Goal: Book appointment/travel/reservation

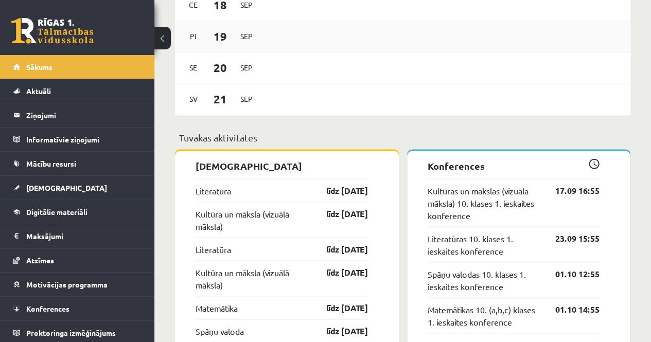
scroll to position [824, 0]
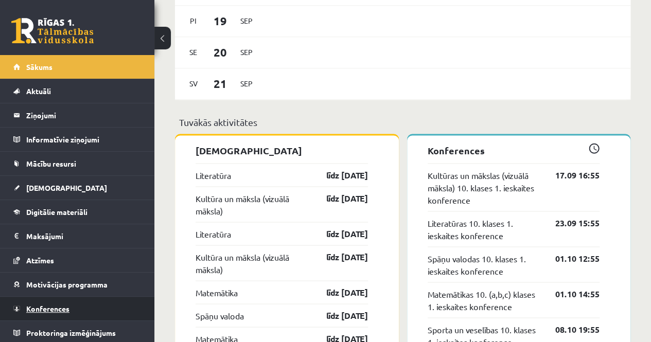
click at [39, 305] on span "Konferences" at bounding box center [47, 308] width 43 height 9
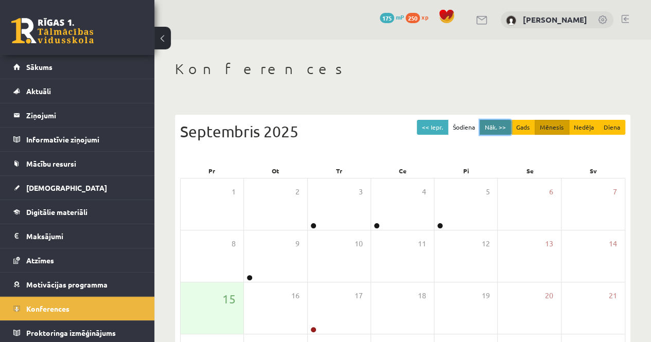
click at [508, 125] on button "Nāk. >>" at bounding box center [495, 127] width 31 height 15
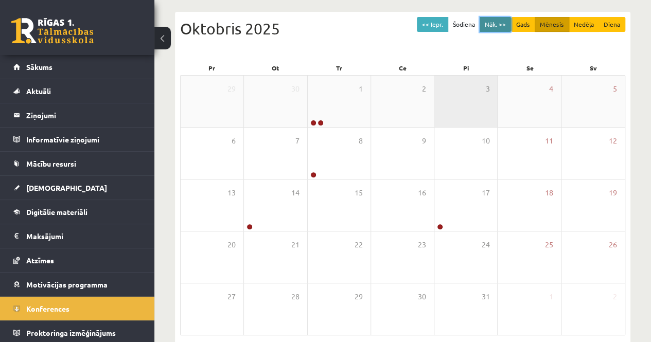
scroll to position [148, 0]
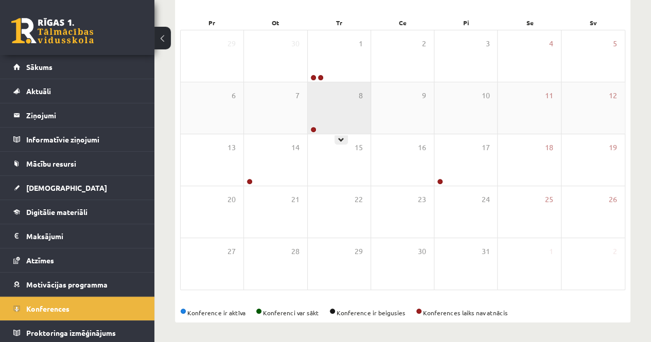
click at [344, 84] on div "8" at bounding box center [339, 107] width 63 height 51
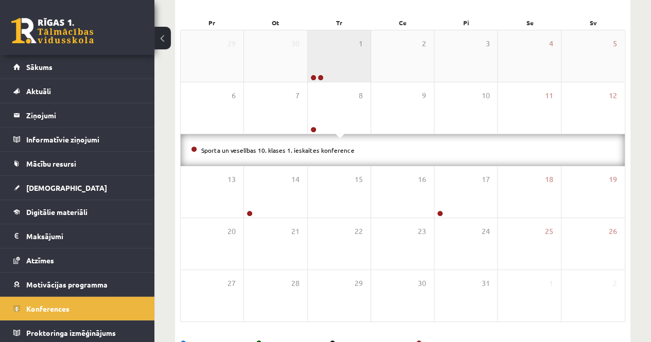
click at [340, 68] on div "1" at bounding box center [339, 55] width 63 height 51
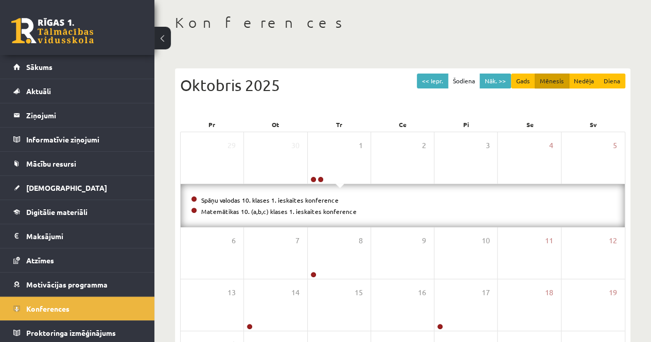
scroll to position [45, 0]
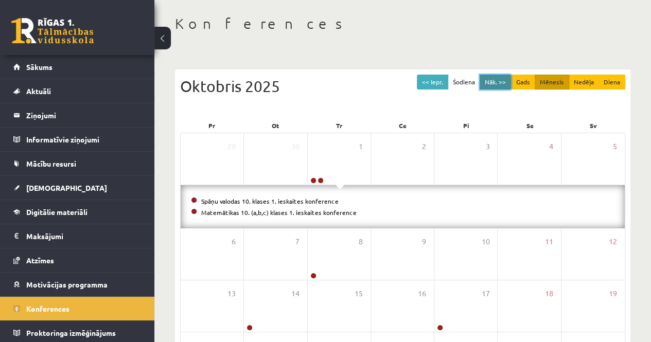
click at [489, 76] on button "Nāk. >>" at bounding box center [495, 82] width 31 height 15
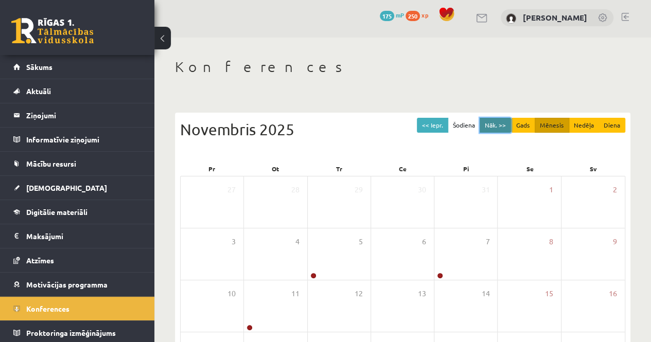
scroll to position [0, 0]
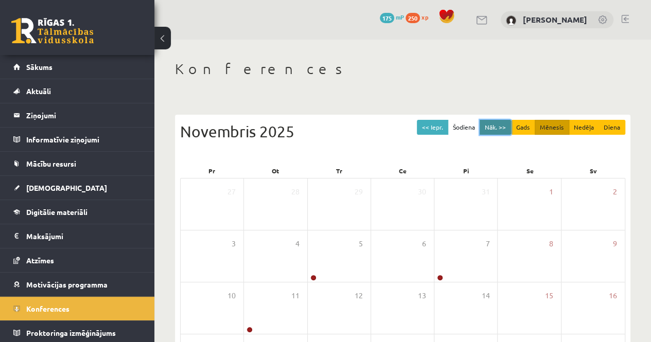
click at [486, 125] on button "Nāk. >>" at bounding box center [495, 127] width 31 height 15
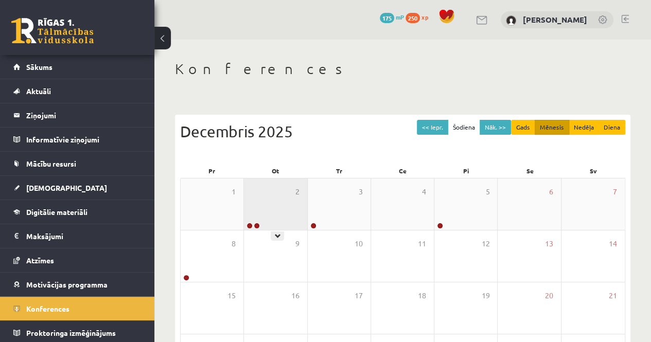
click at [256, 209] on div "2" at bounding box center [275, 204] width 63 height 51
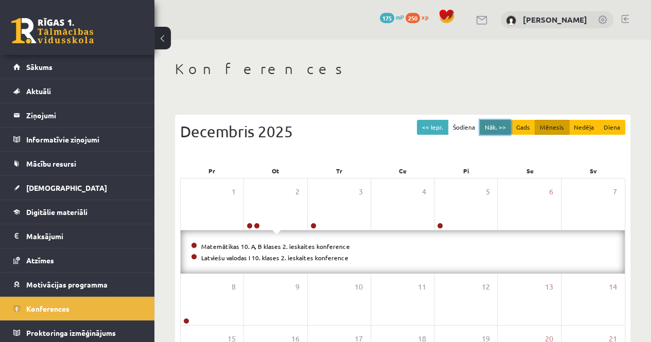
click at [485, 125] on button "Nāk. >>" at bounding box center [495, 127] width 31 height 15
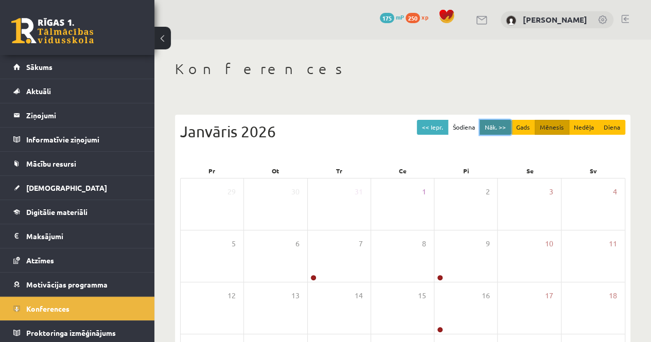
click at [491, 125] on button "Nāk. >>" at bounding box center [495, 127] width 31 height 15
